Goal: Find specific page/section: Find specific page/section

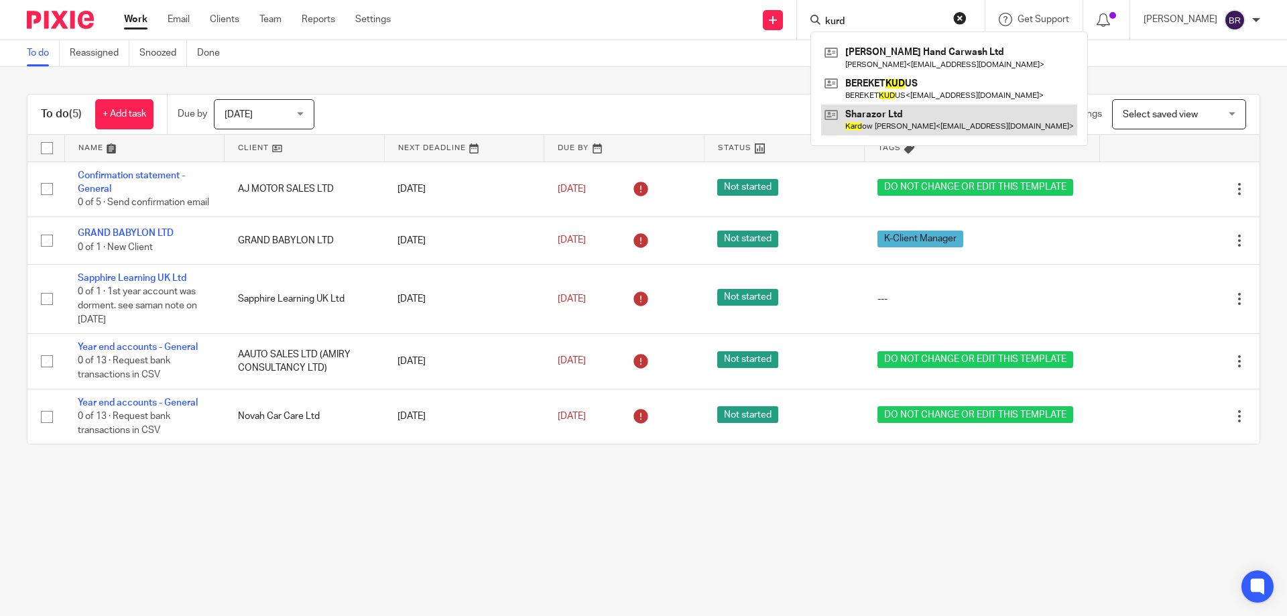
type input "kurd"
click at [924, 119] on link at bounding box center [949, 120] width 256 height 31
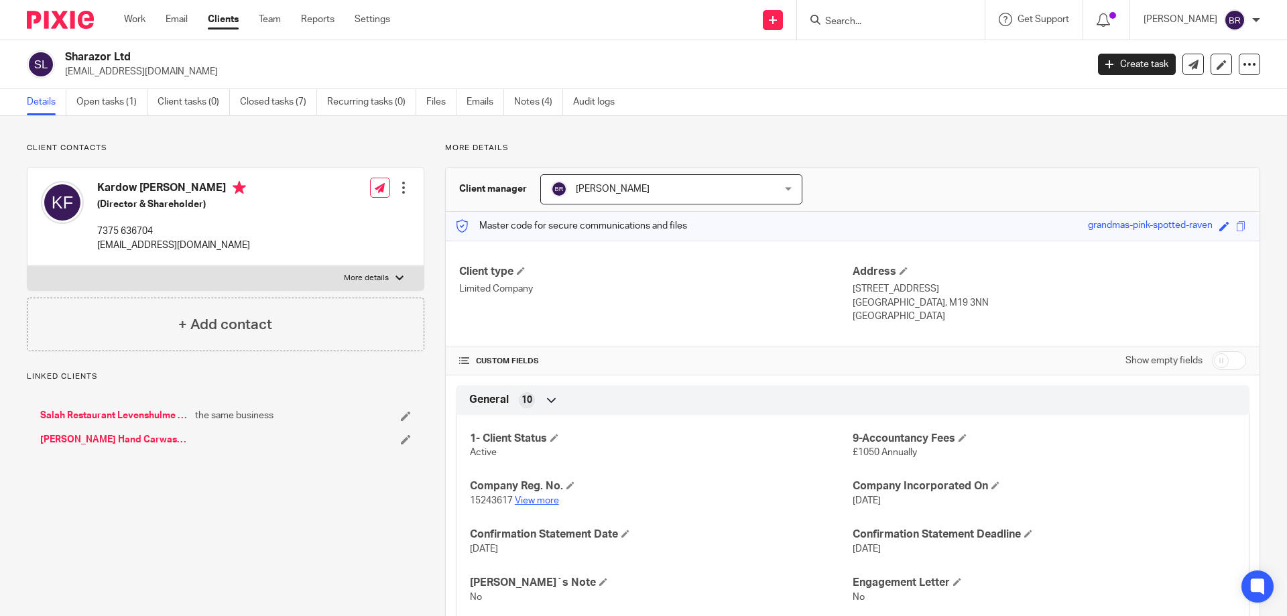
click at [541, 497] on link "View more" at bounding box center [537, 500] width 44 height 9
